Goal: Information Seeking & Learning: Learn about a topic

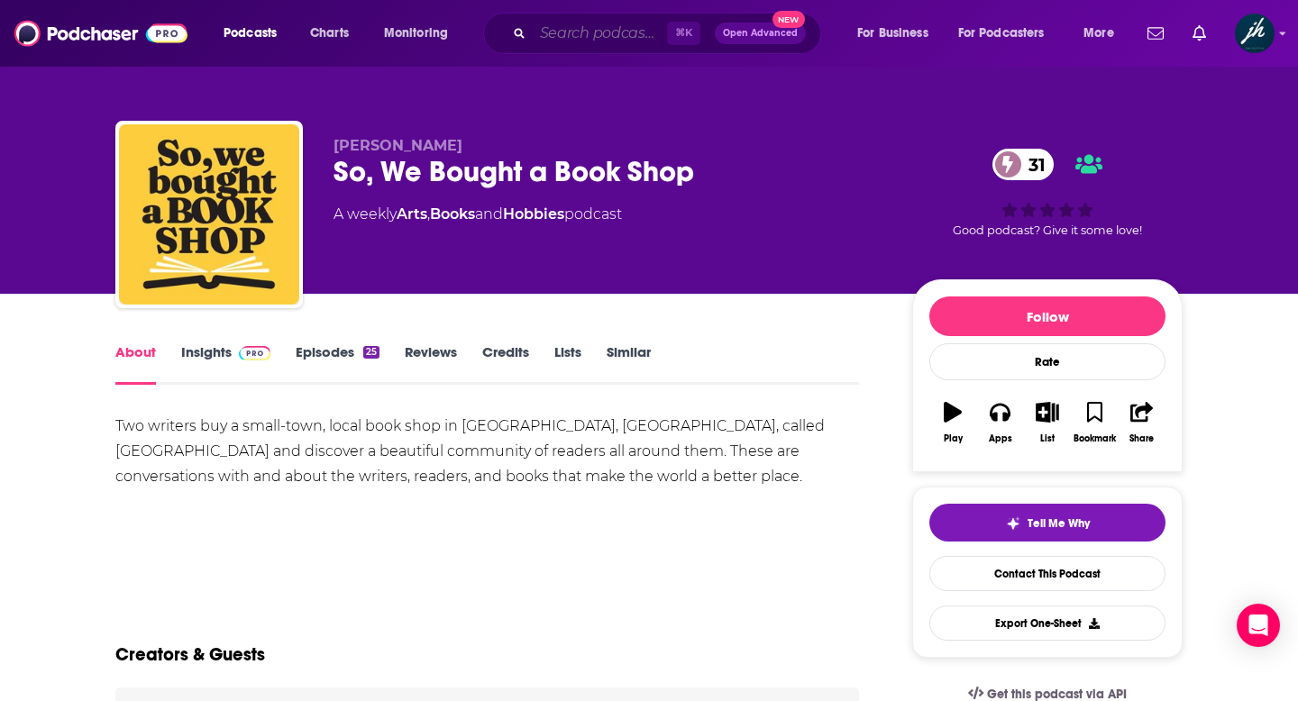
click at [552, 34] on input "Search podcasts, credits, & more..." at bounding box center [600, 33] width 134 height 29
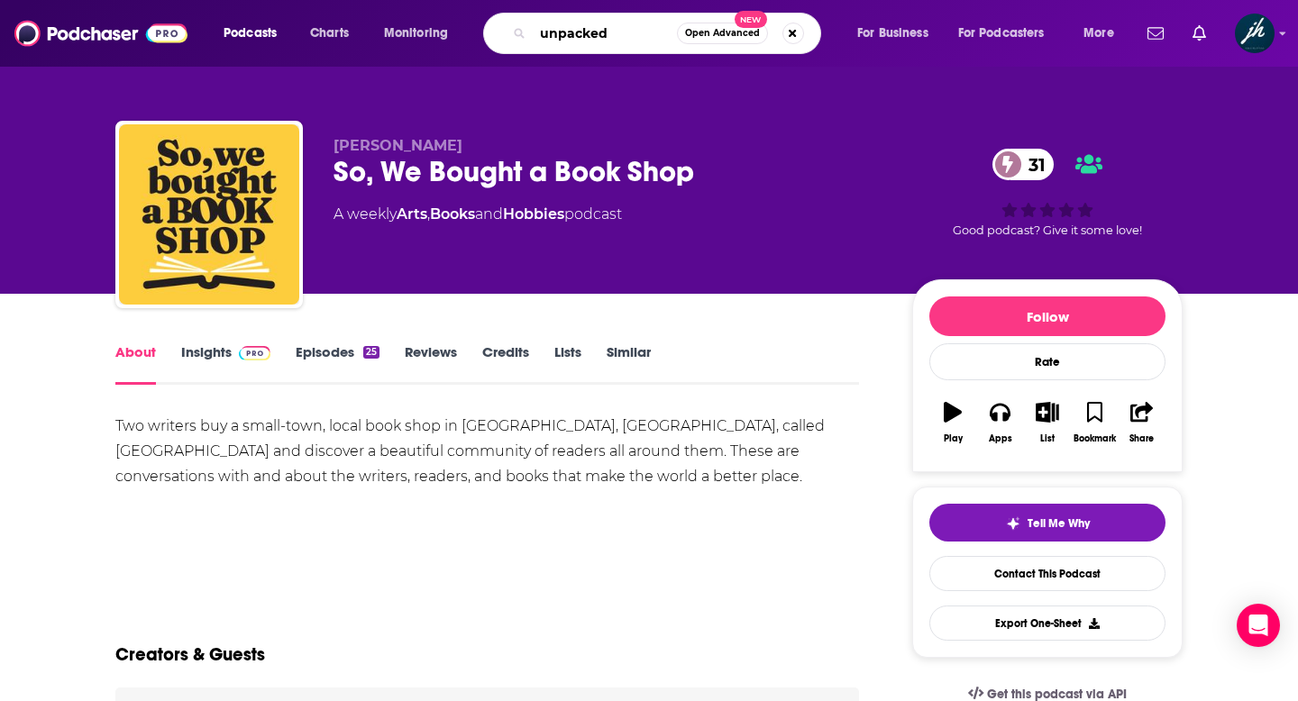
type input "unpacked"
click at [194, 353] on link "Insights" at bounding box center [225, 363] width 89 height 41
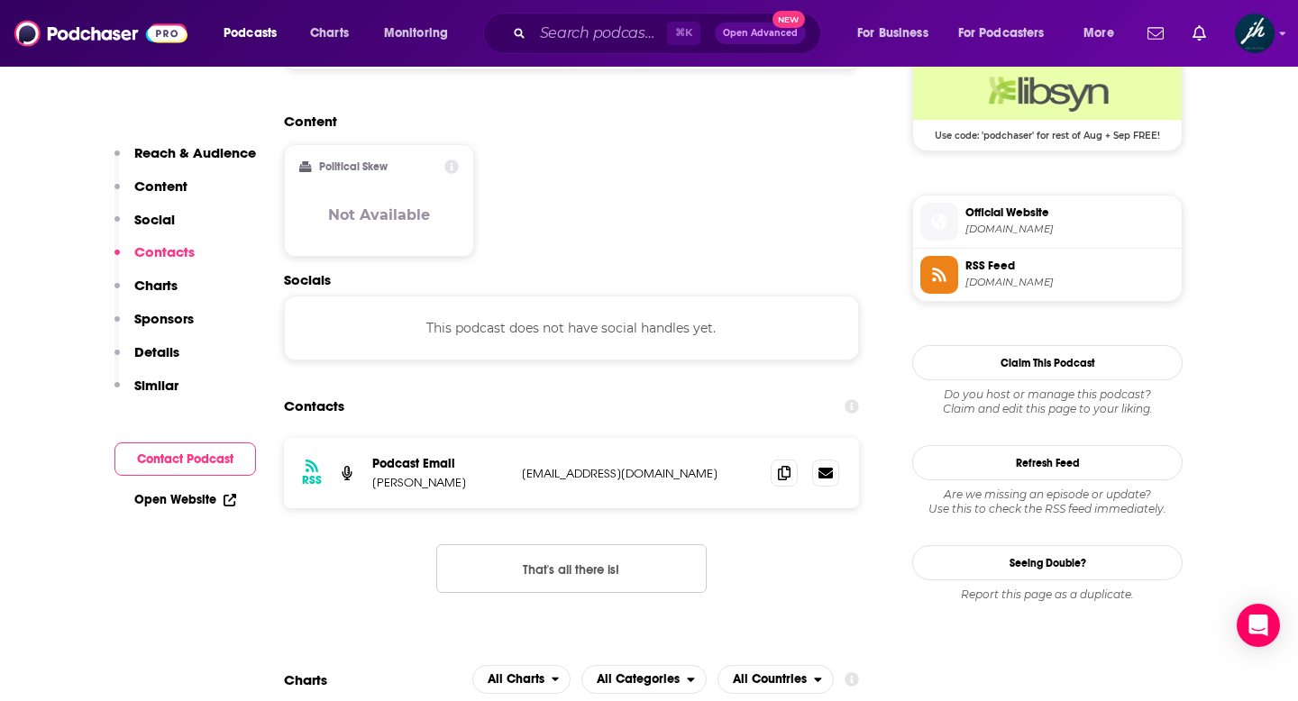
scroll to position [1357, 0]
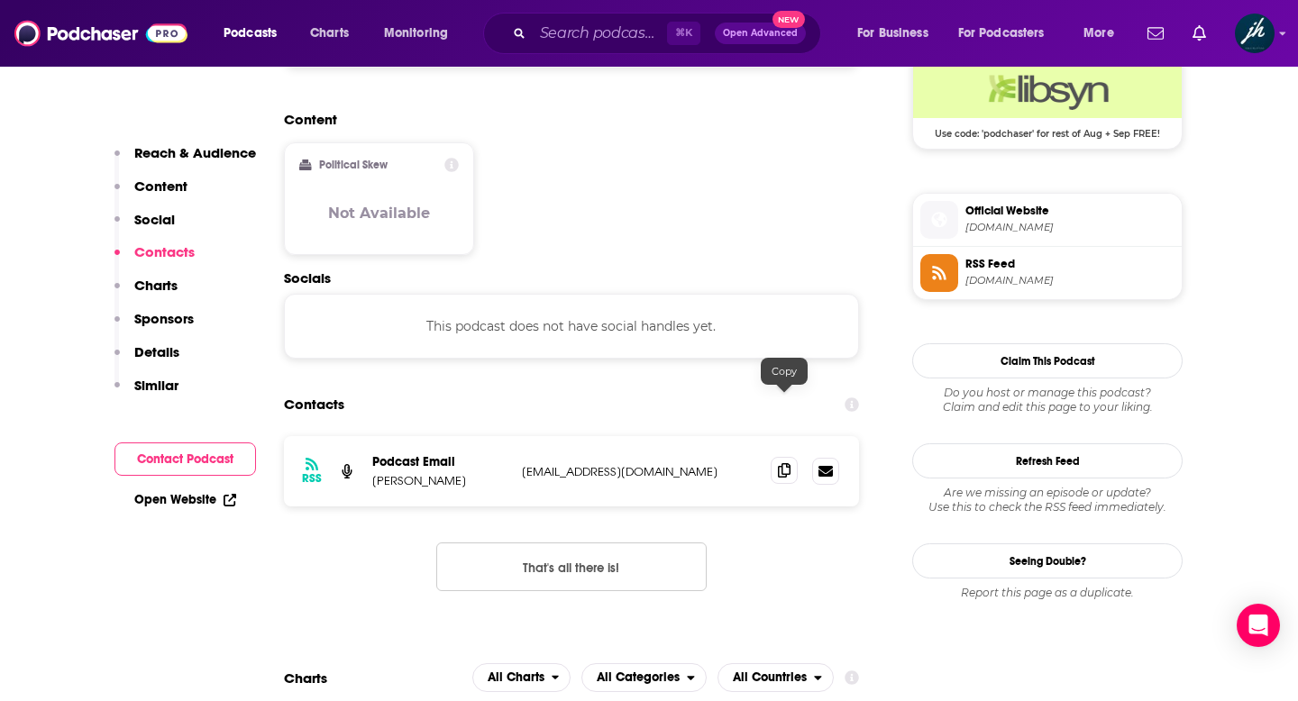
click at [780, 463] on icon at bounding box center [784, 470] width 13 height 14
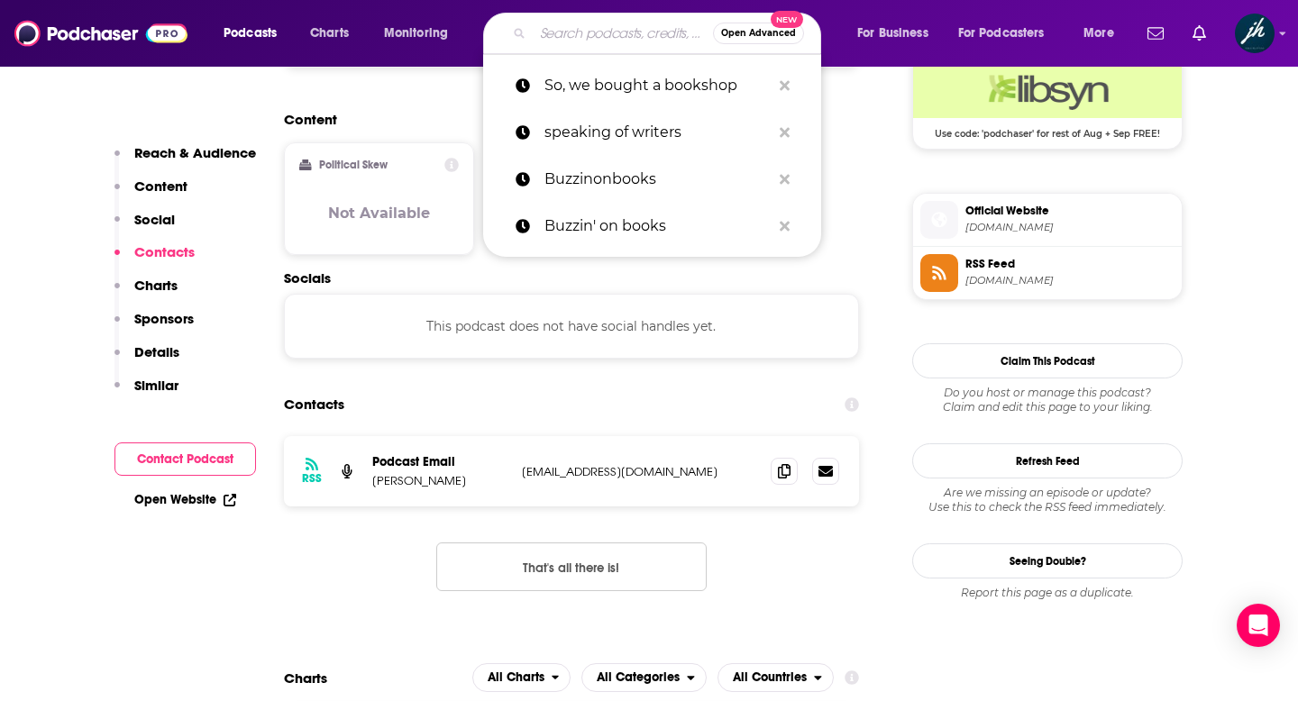
click at [566, 30] on input "Search podcasts, credits, & more..." at bounding box center [623, 33] width 180 height 29
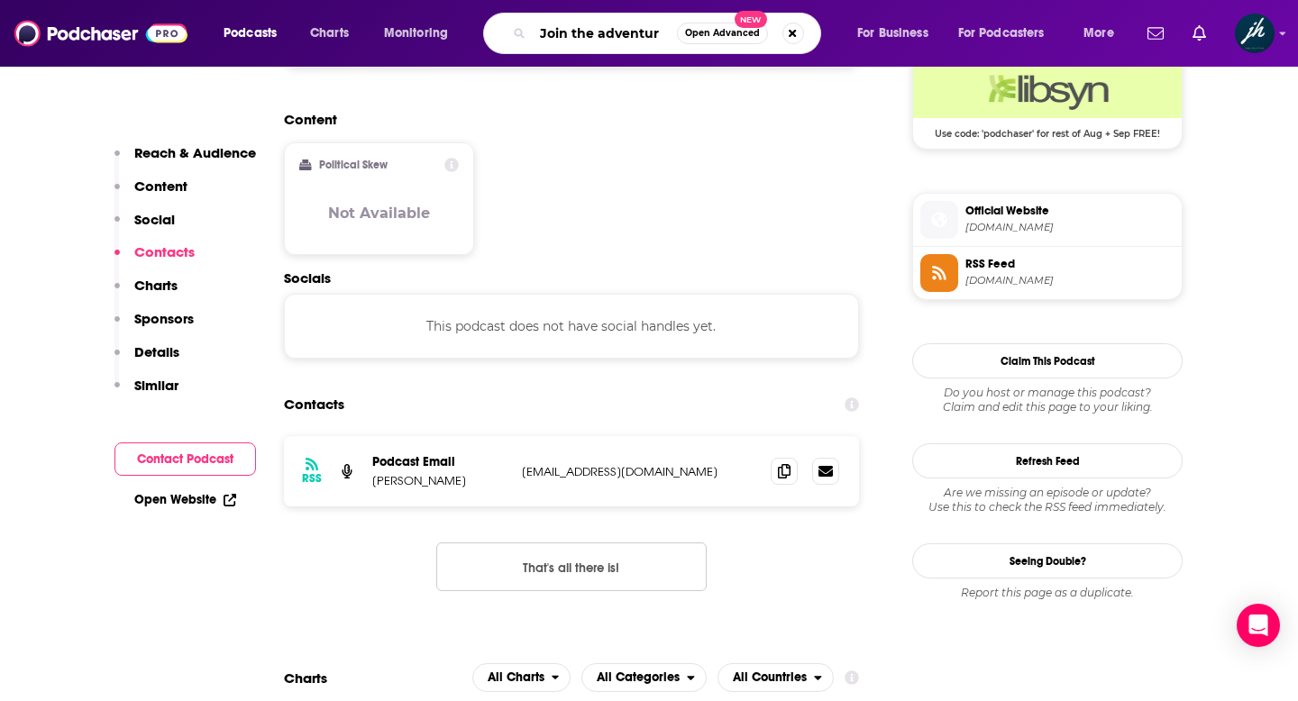
type input "Join the adventure"
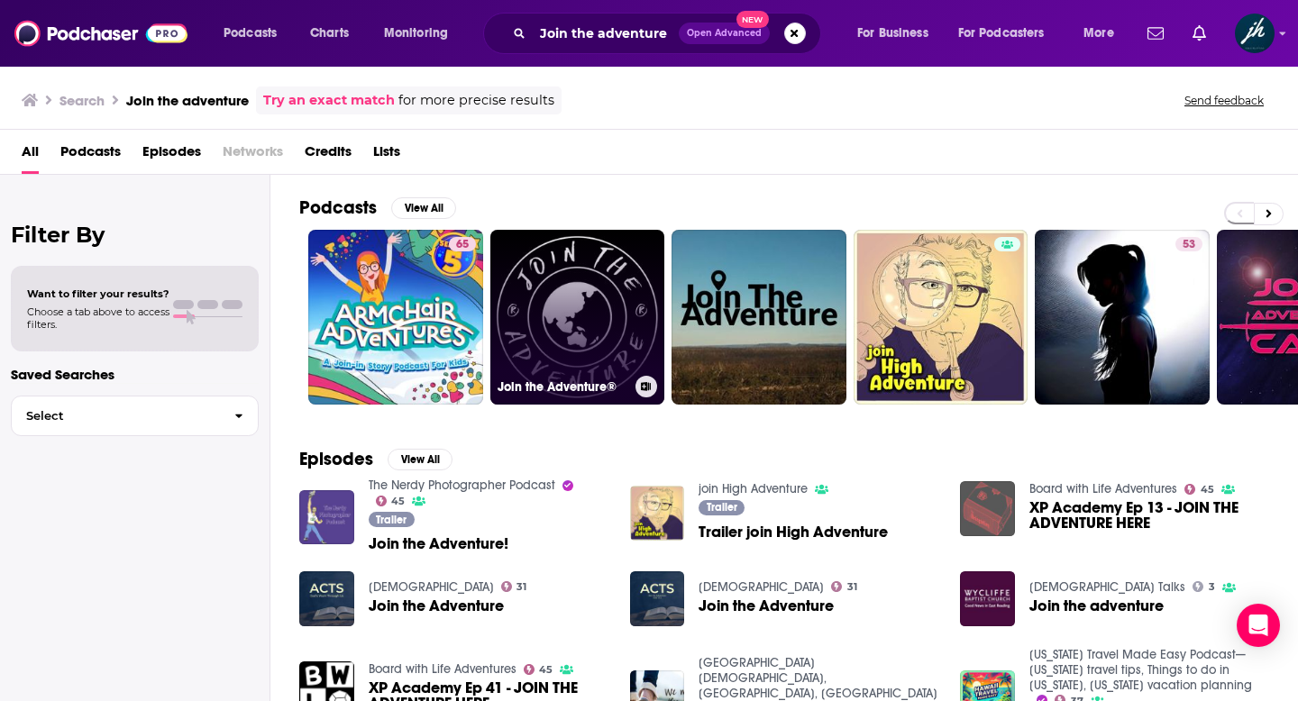
click at [603, 324] on link "Join the Adventure®" at bounding box center [577, 317] width 175 height 175
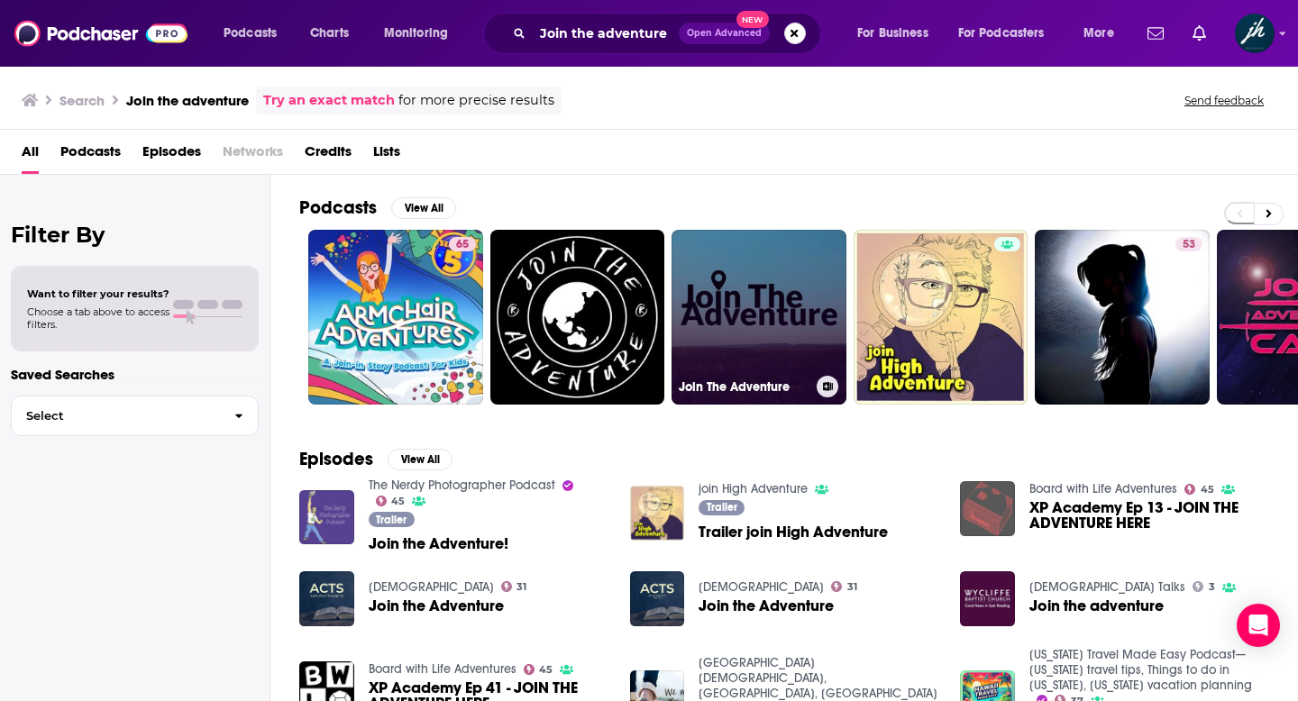
click at [752, 304] on link "Join The Adventure" at bounding box center [758, 317] width 175 height 175
